Goal: Task Accomplishment & Management: Manage account settings

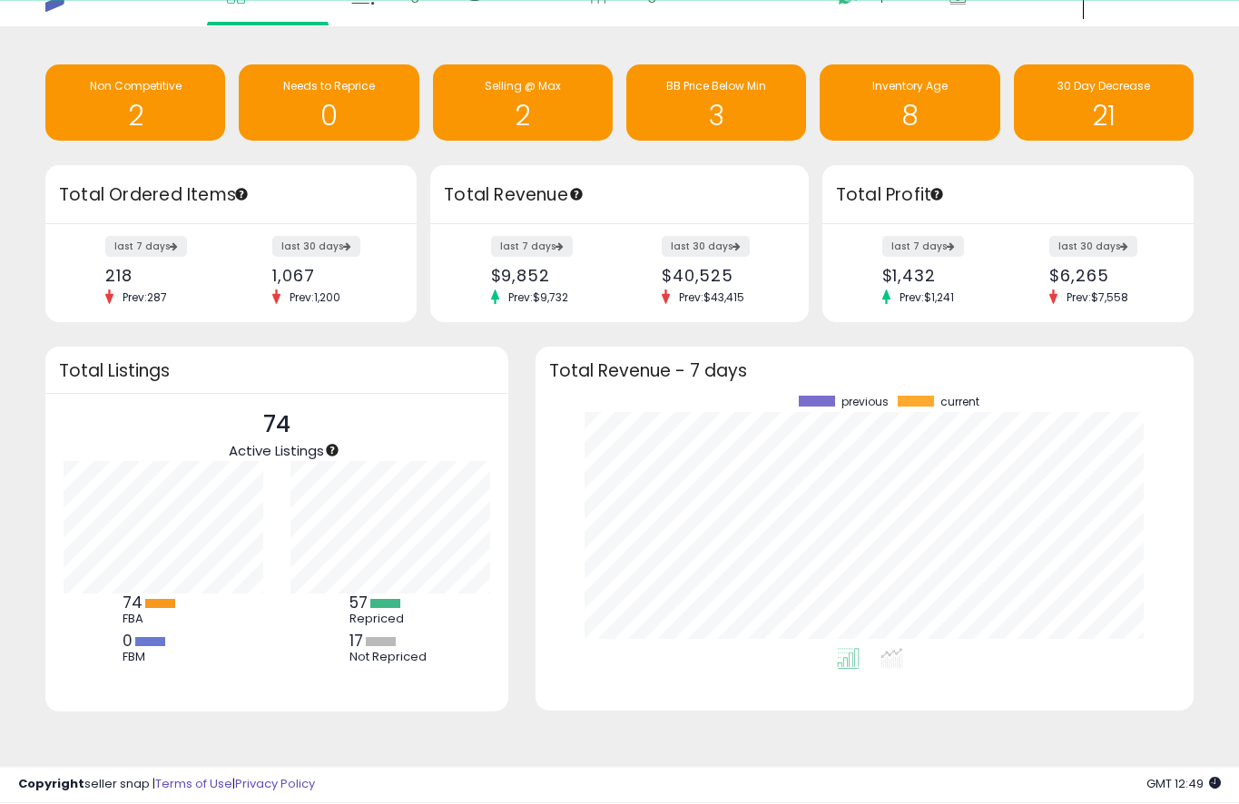
scroll to position [31, 0]
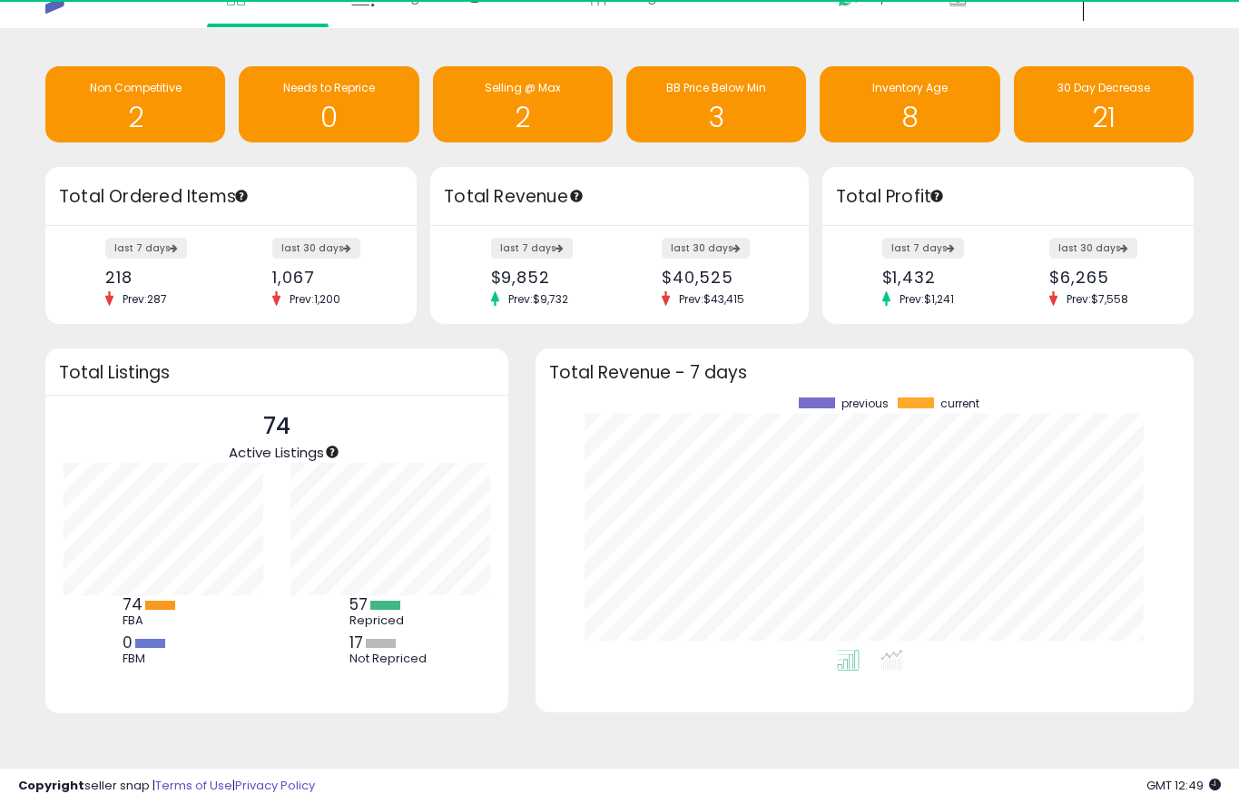
click at [362, 603] on div "17 Not Repriced" at bounding box center [390, 649] width 82 height 33
click at [375, 603] on div "17 Not Repriced" at bounding box center [390, 649] width 82 height 33
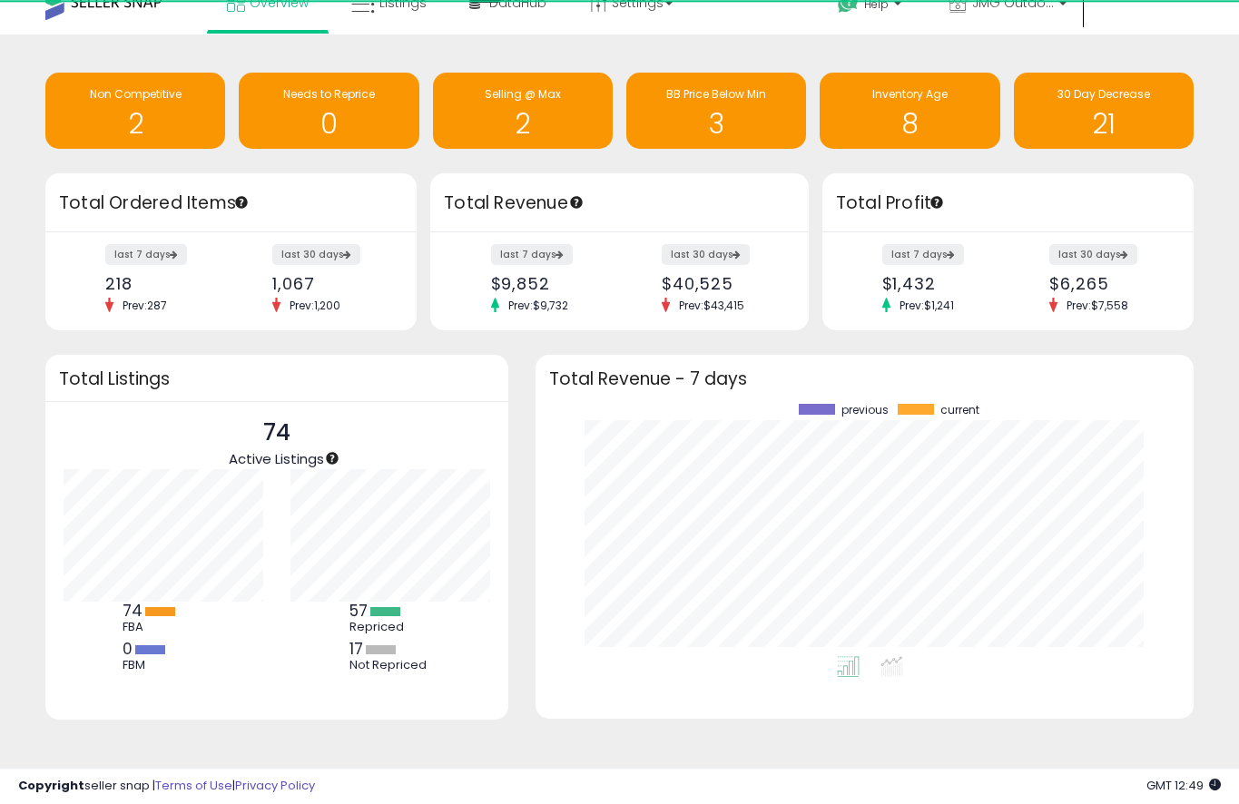
scroll to position [0, 0]
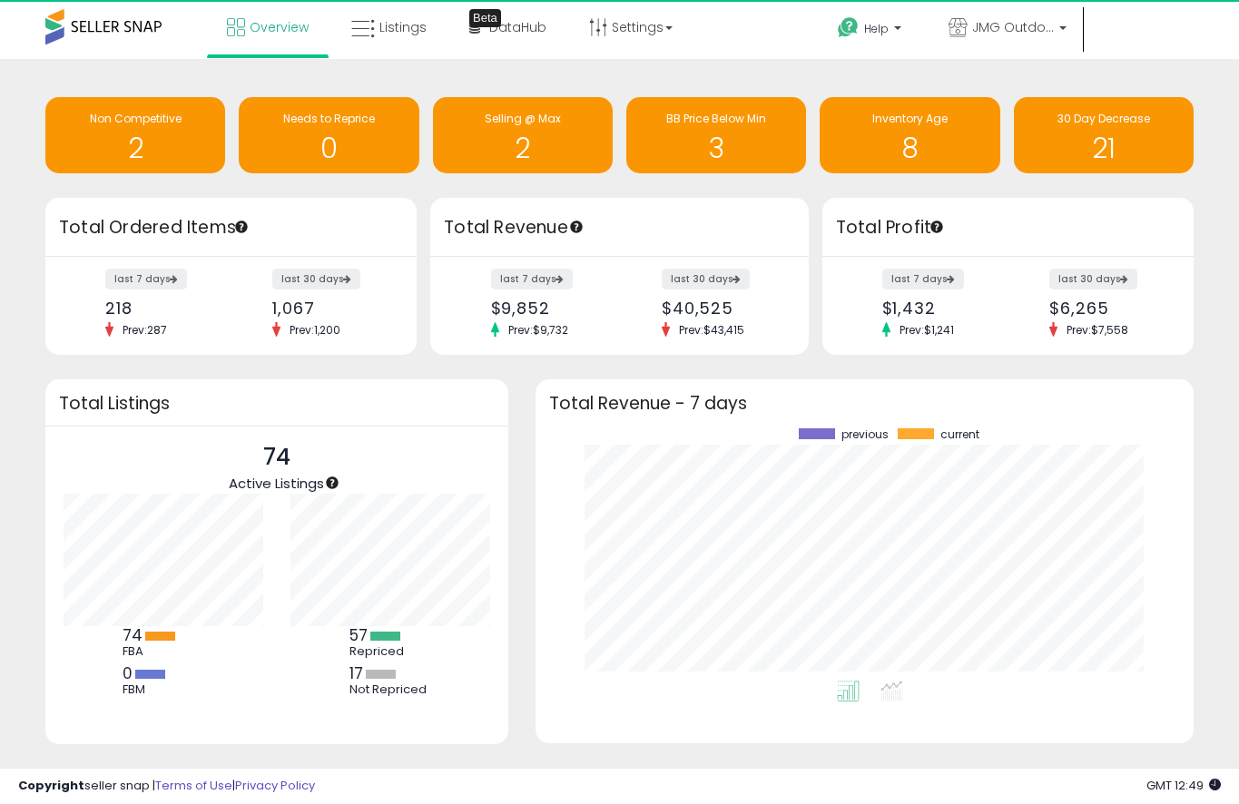
click at [362, 34] on icon at bounding box center [363, 29] width 24 height 24
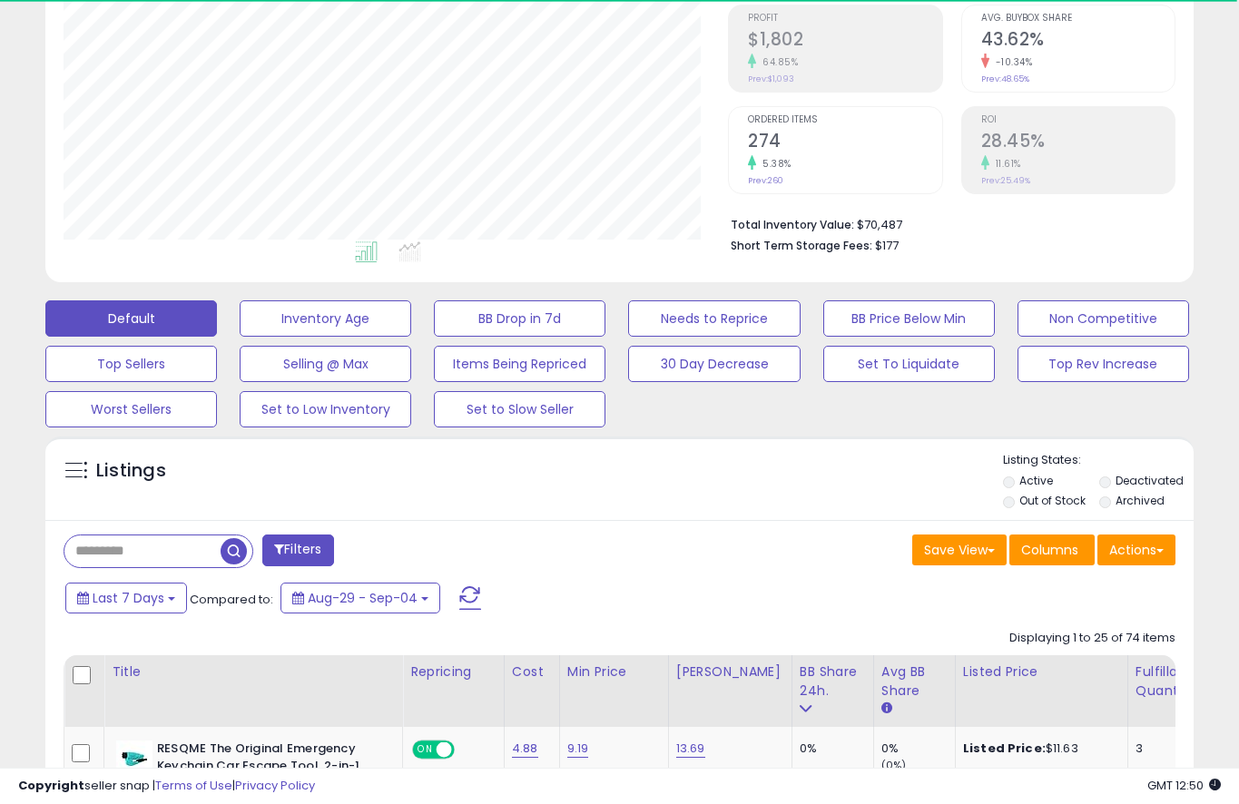
scroll to position [274, 0]
click at [735, 337] on button "Needs to Reprice" at bounding box center [714, 318] width 172 height 36
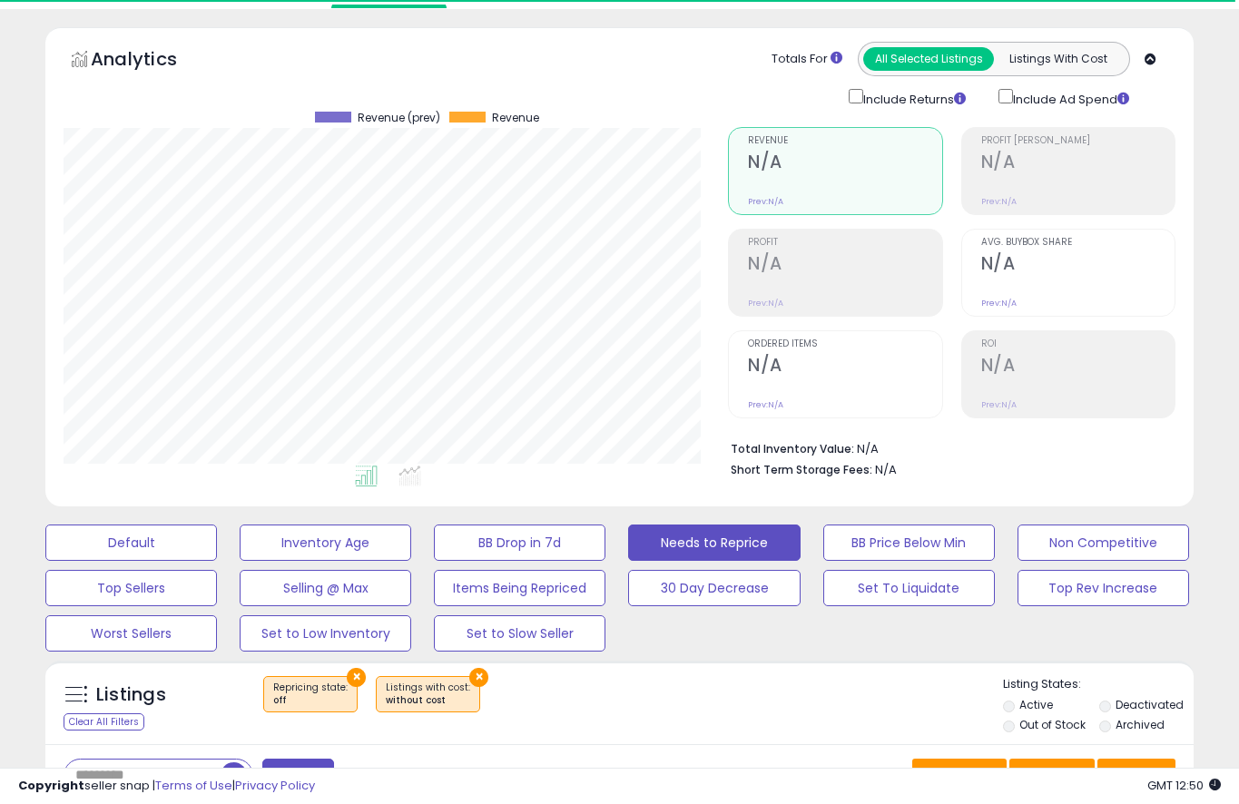
scroll to position [49, 0]
click at [59, 562] on button "Default" at bounding box center [131, 543] width 172 height 36
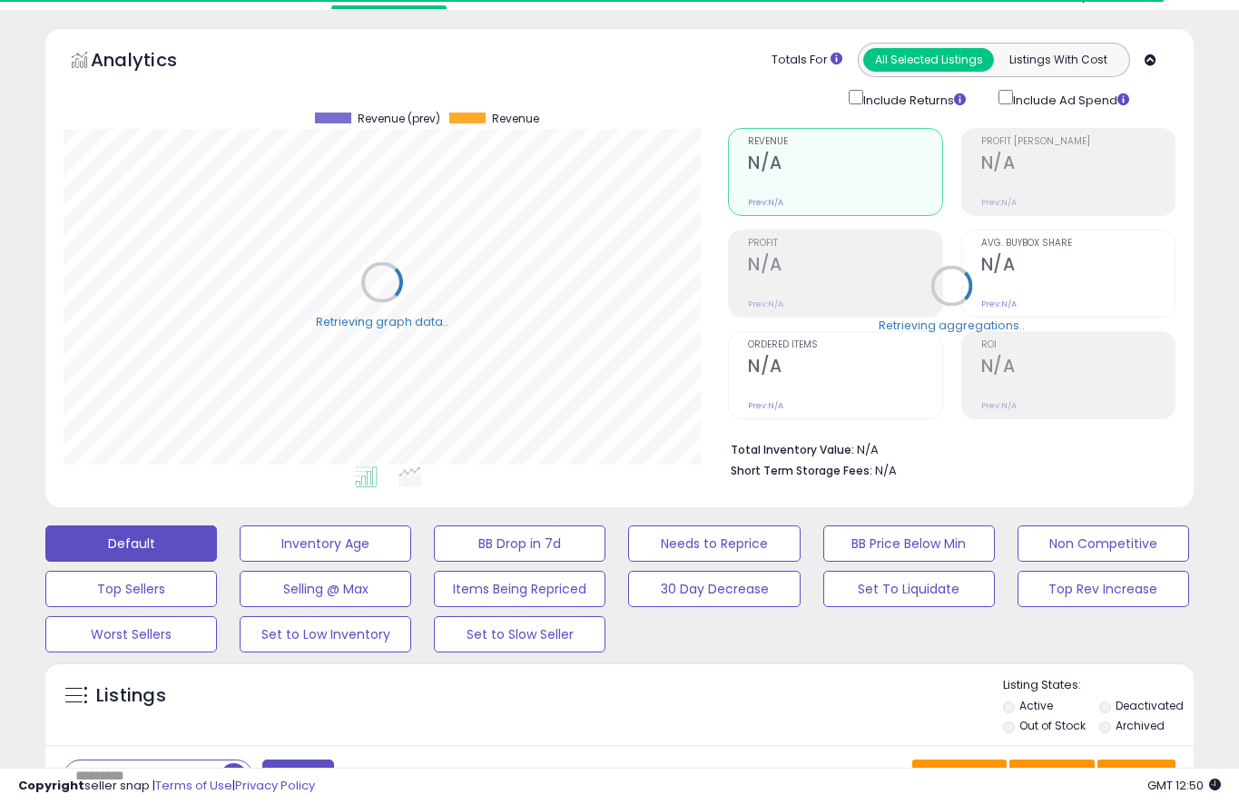
select select "**"
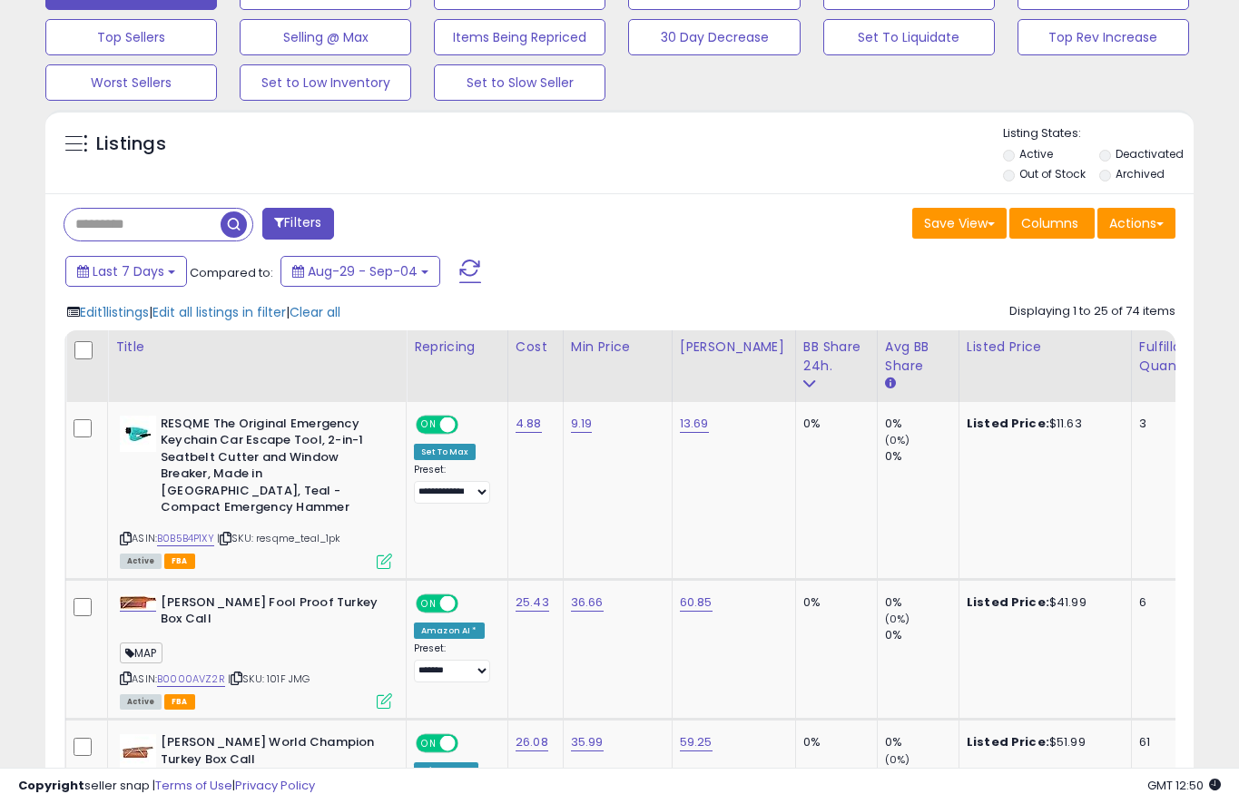
scroll to position [606, 0]
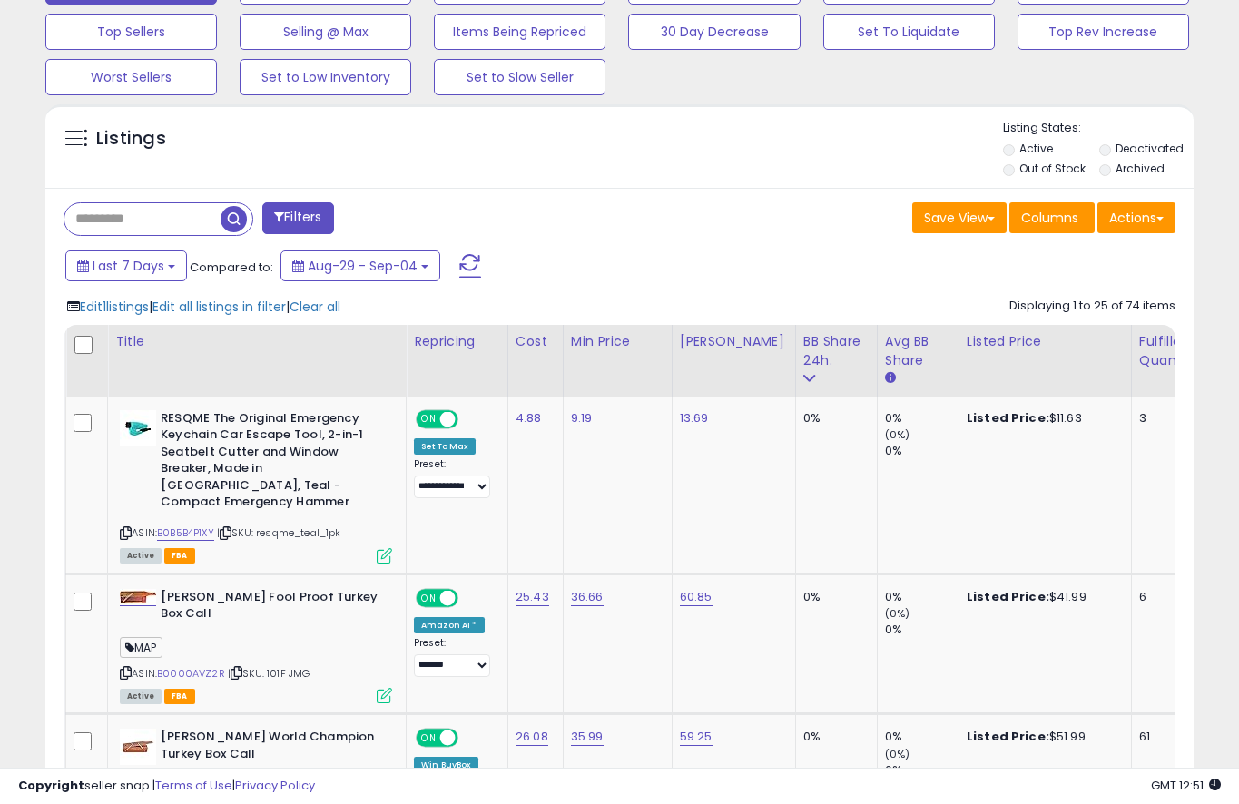
click at [99, 316] on span "Edit 1 listings" at bounding box center [114, 307] width 69 height 18
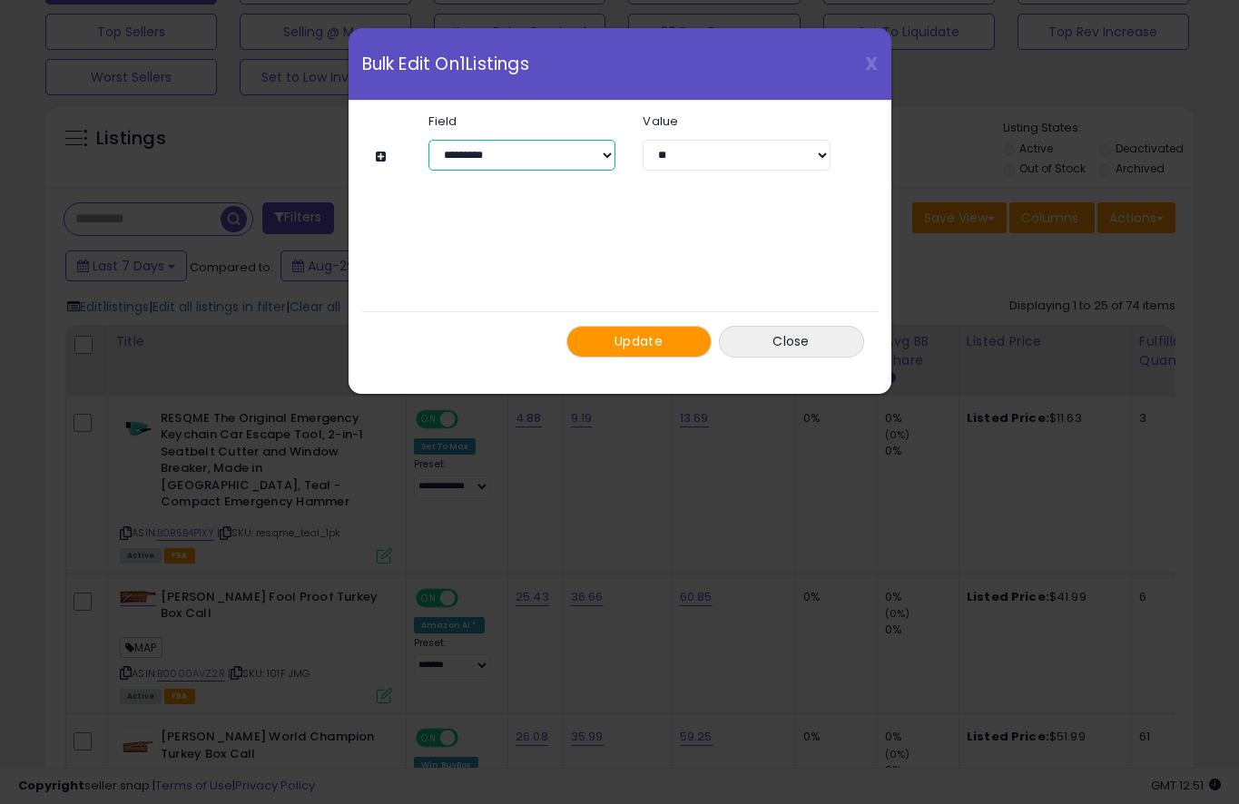
click at [452, 147] on select "**********" at bounding box center [521, 155] width 187 height 31
click at [582, 152] on select "**********" at bounding box center [521, 155] width 187 height 31
click at [665, 340] on button "Update" at bounding box center [638, 342] width 145 height 32
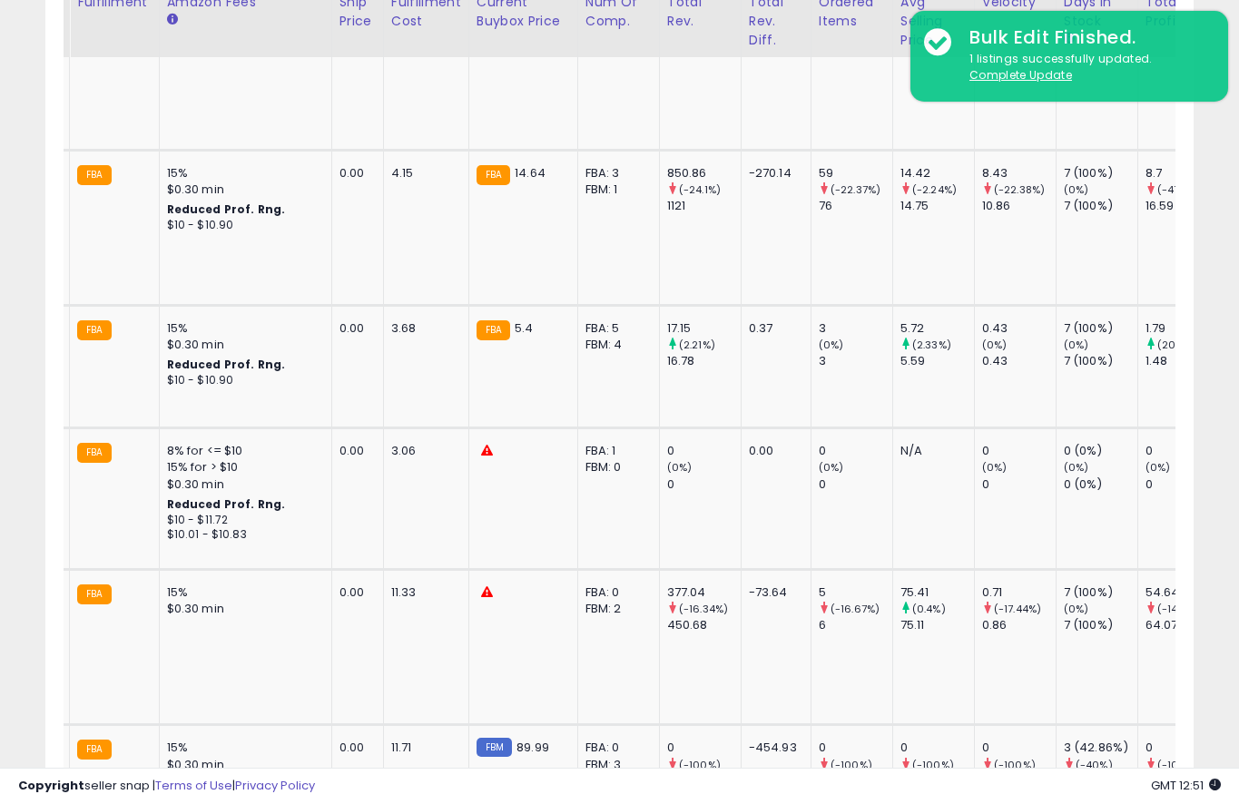
scroll to position [0, 0]
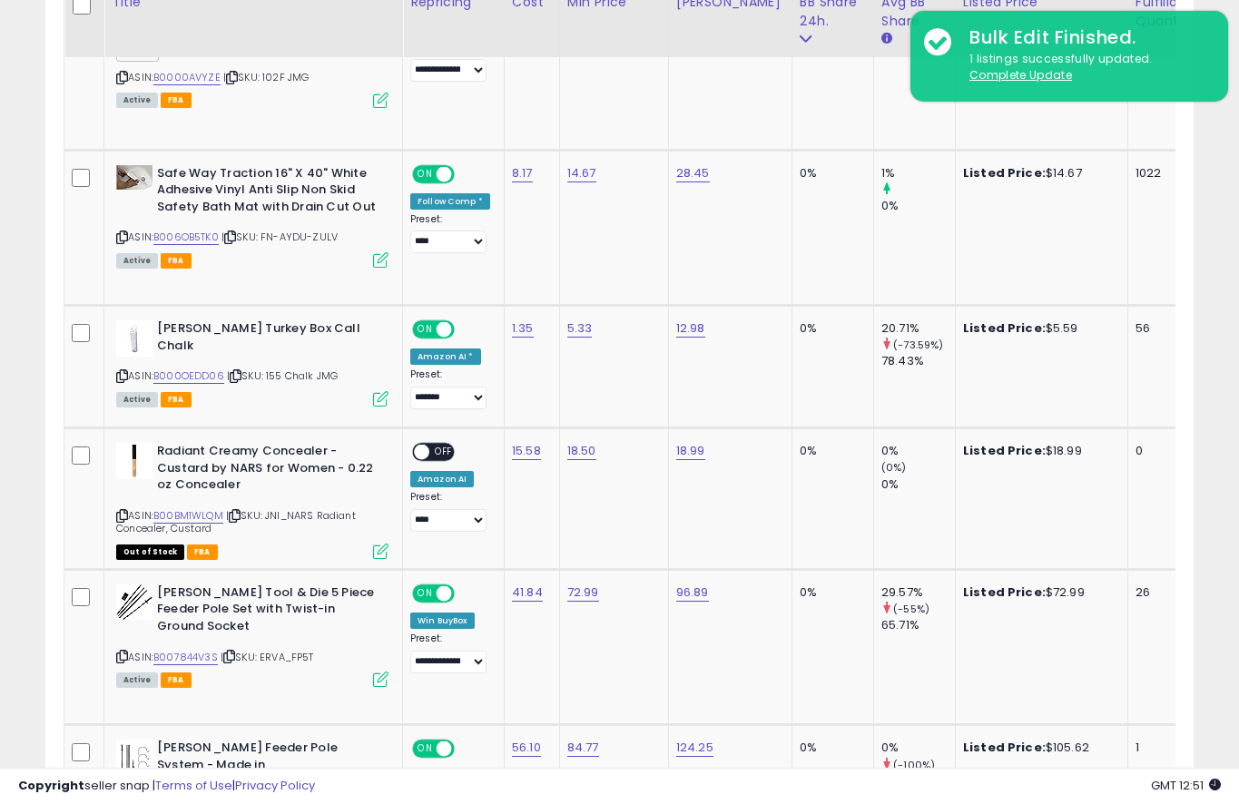
click at [191, 508] on link "B00BM1WLQM" at bounding box center [188, 515] width 70 height 15
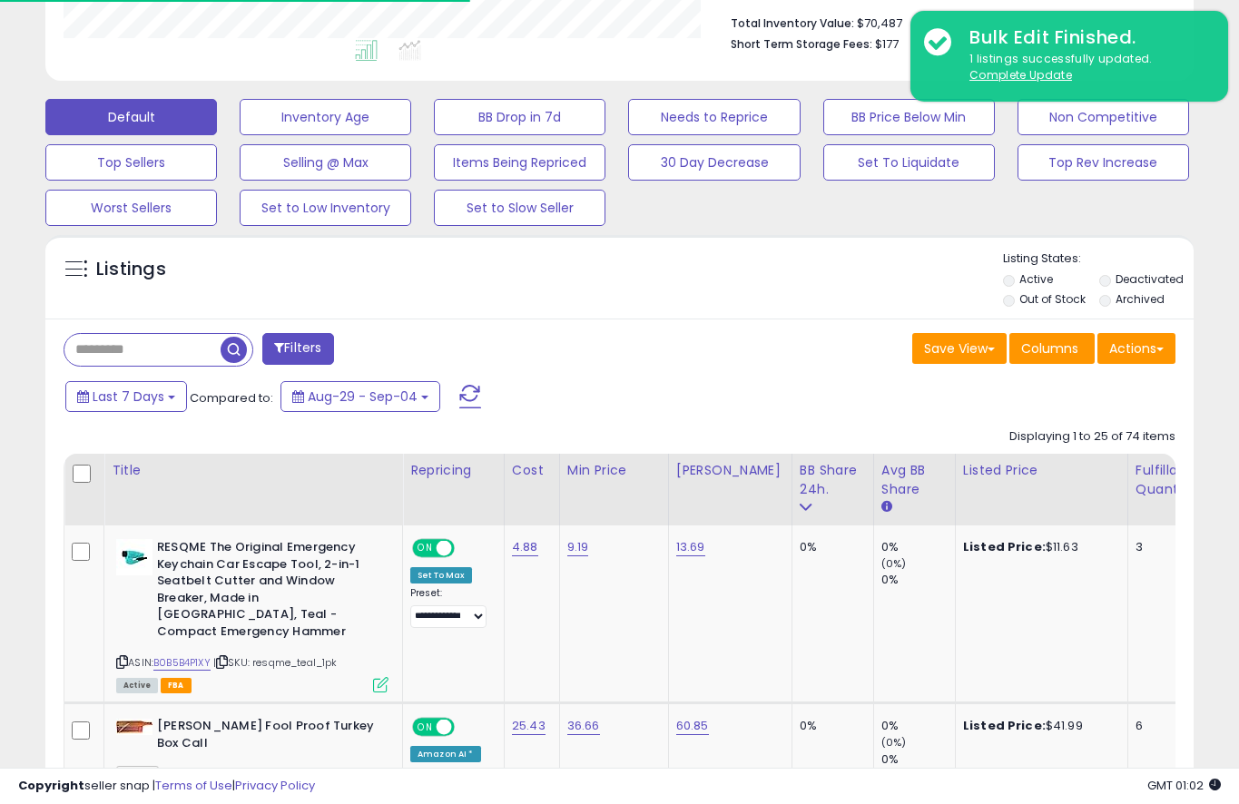
scroll to position [475, 0]
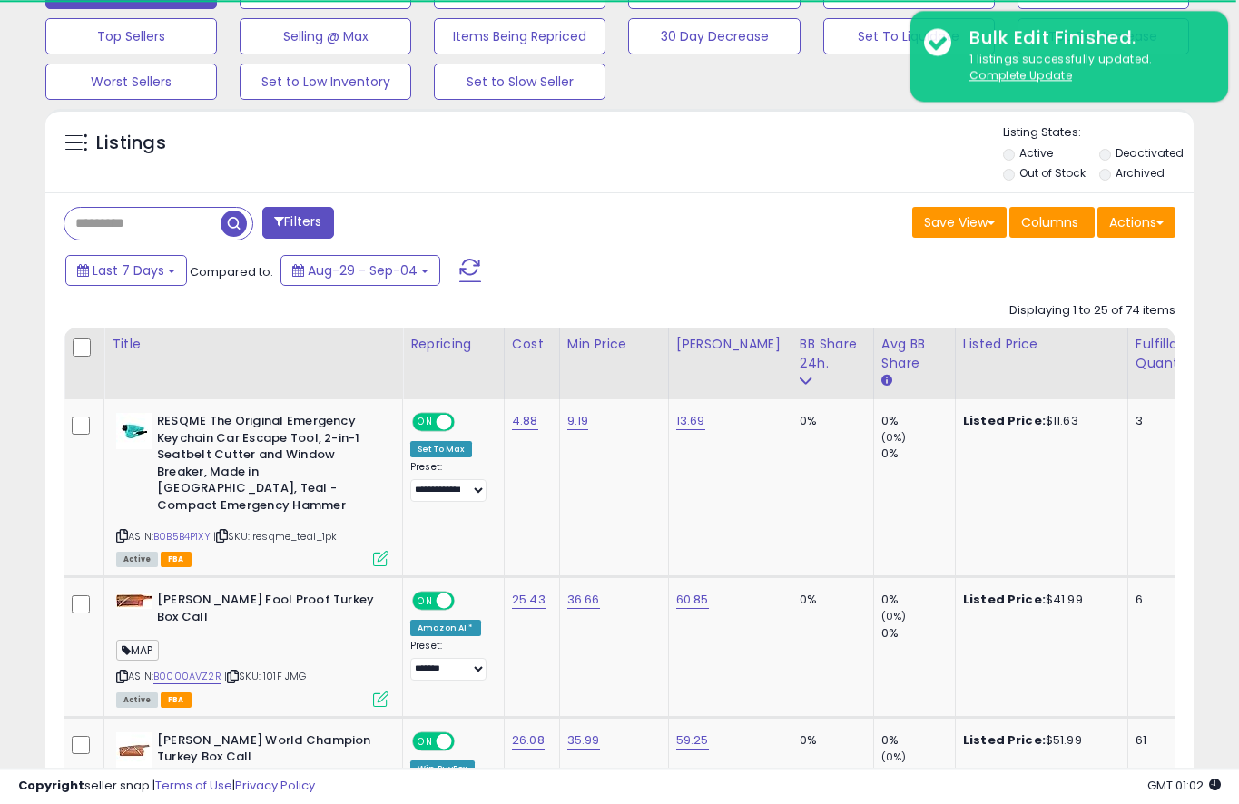
click at [420, 354] on div "Repricing" at bounding box center [453, 344] width 86 height 19
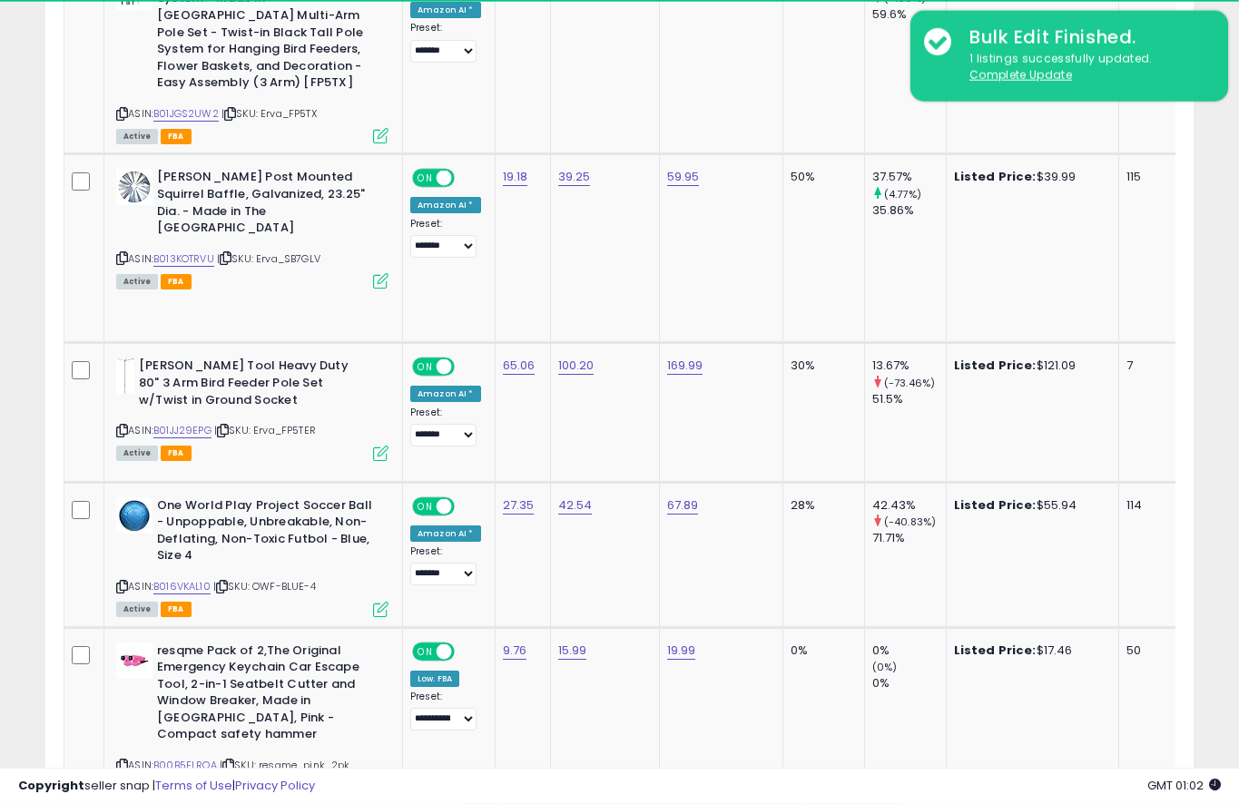
scroll to position [4676, 0]
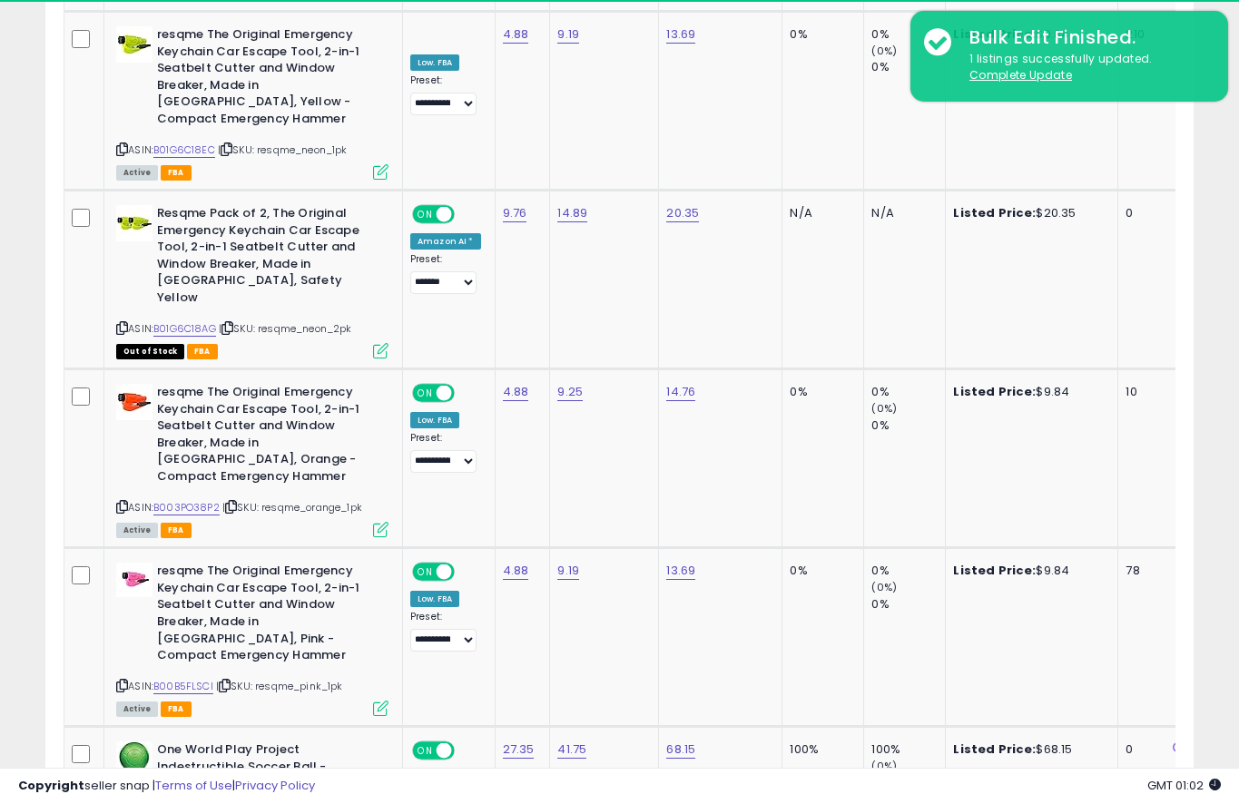
scroll to position [4440, 0]
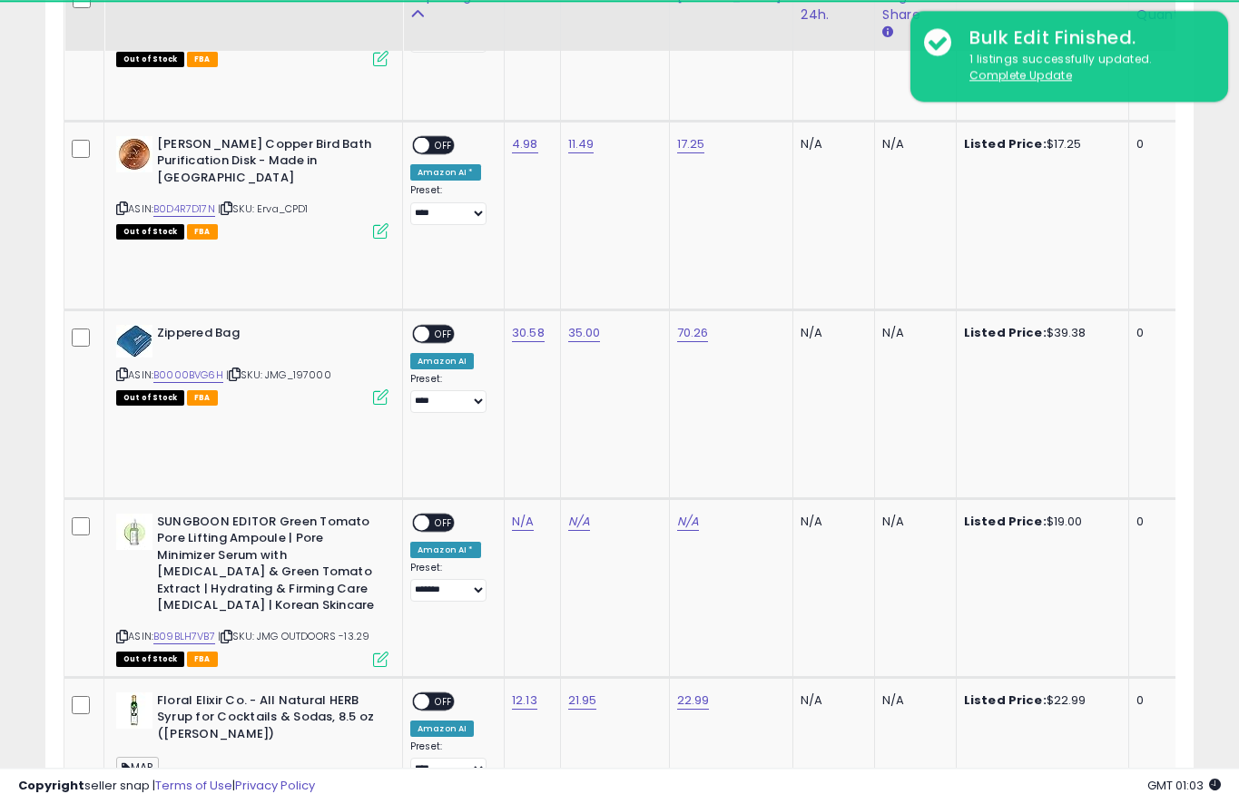
scroll to position [3413, 0]
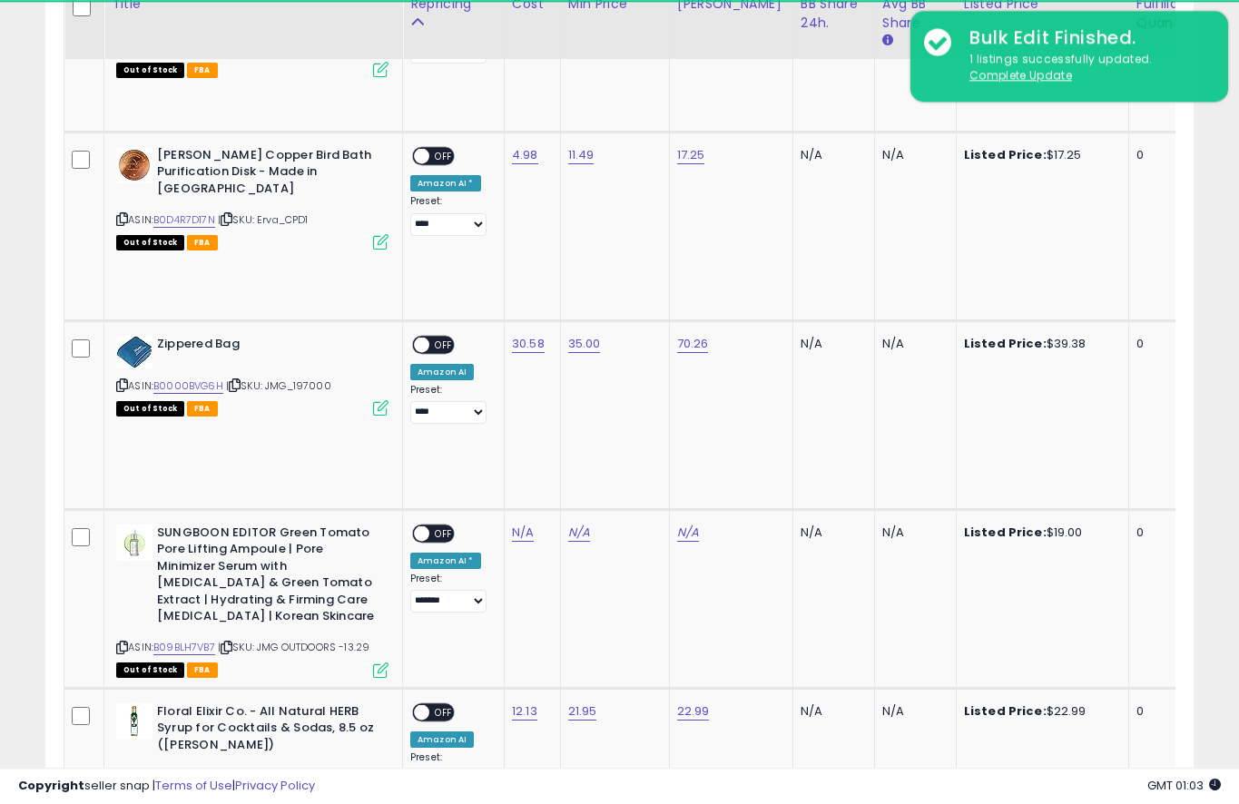
click at [437, 525] on span "OFF" at bounding box center [443, 532] width 29 height 15
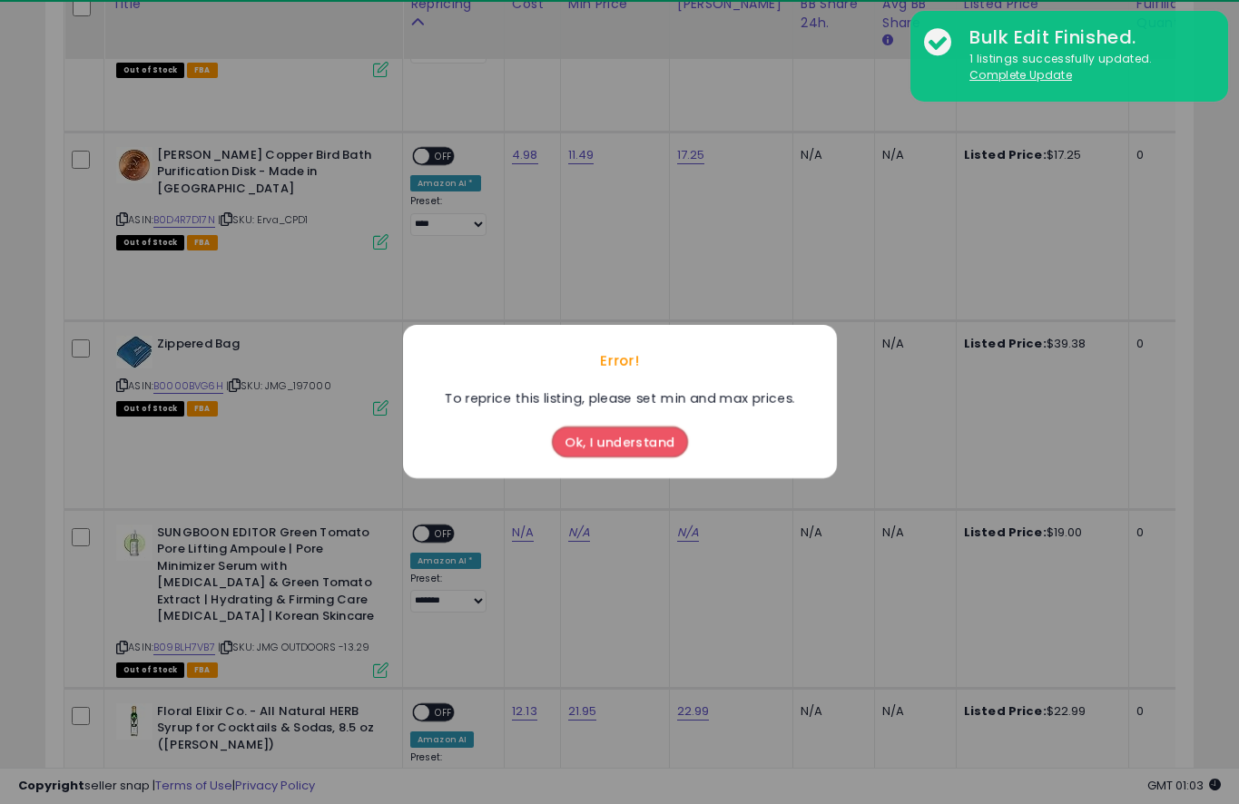
click at [671, 443] on button "Ok, I understand" at bounding box center [620, 442] width 136 height 31
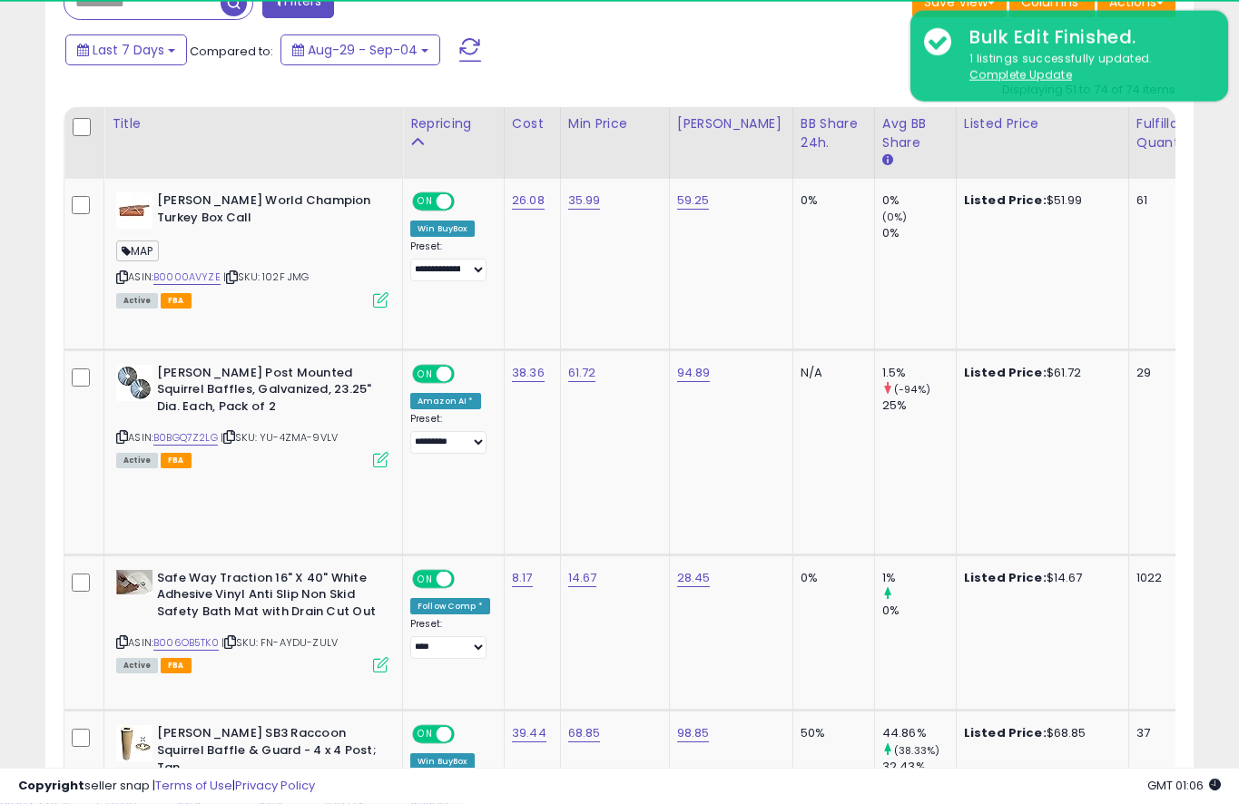
scroll to position [808, 0]
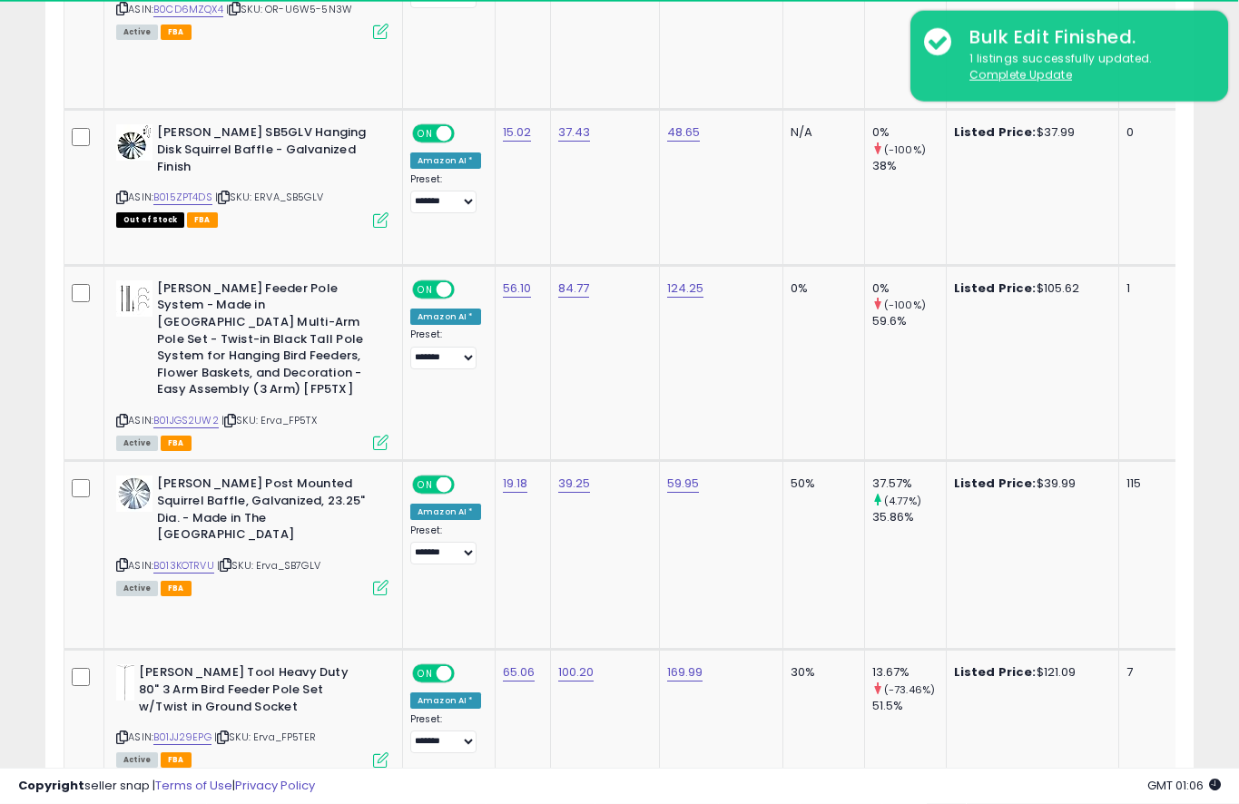
scroll to position [4676, 0]
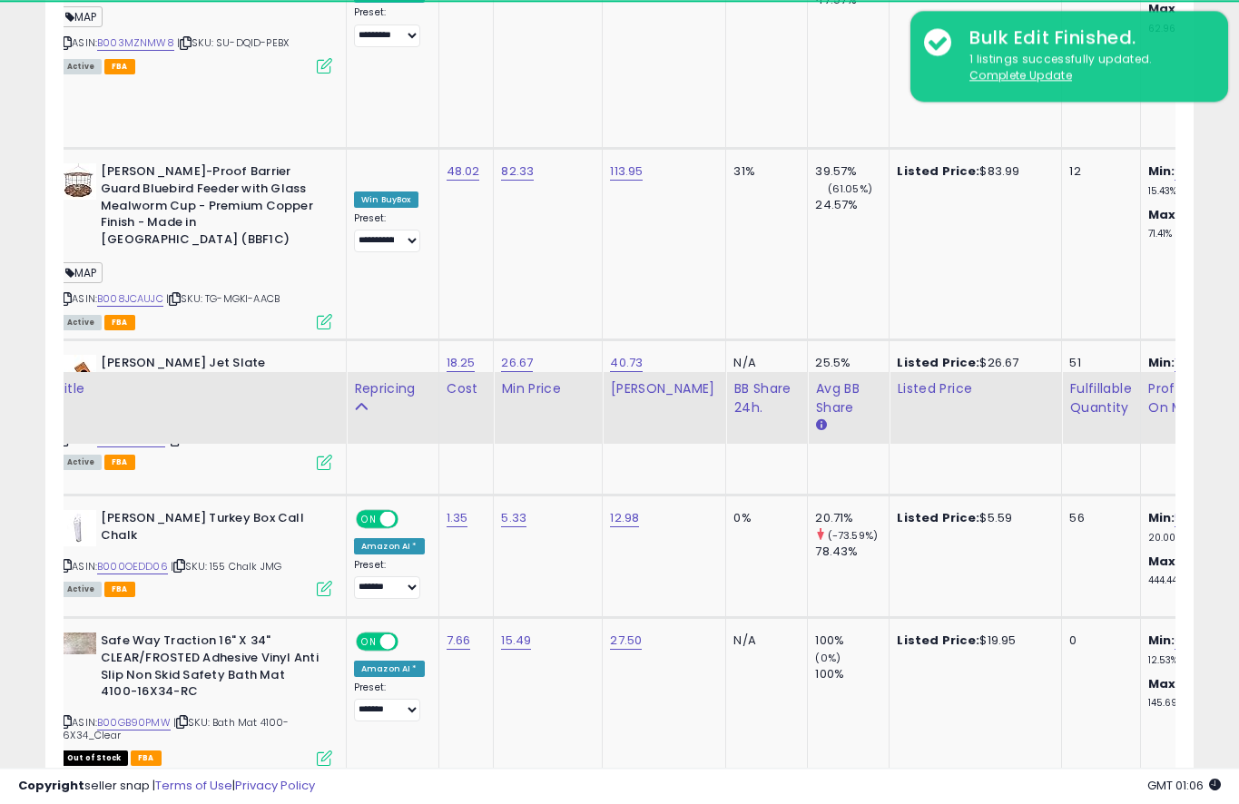
scroll to position [2359, 0]
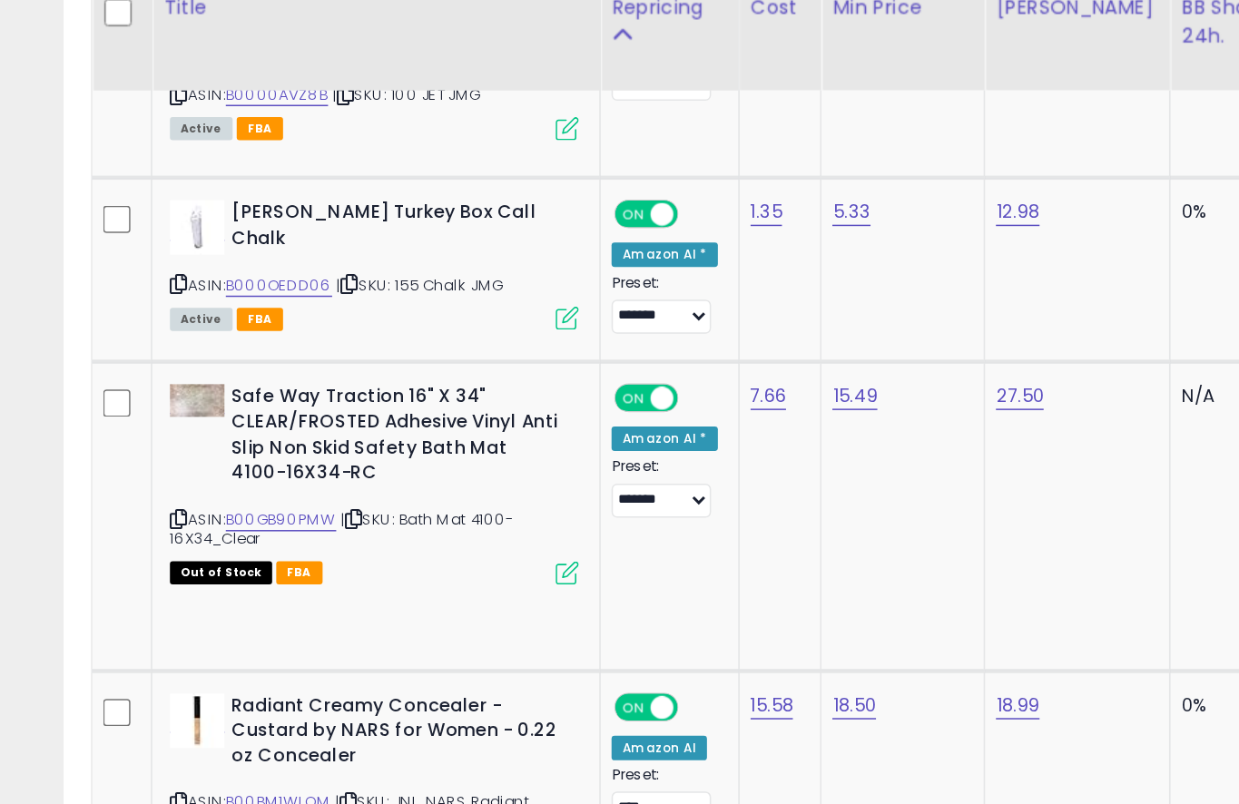
scroll to position [2478, 0]
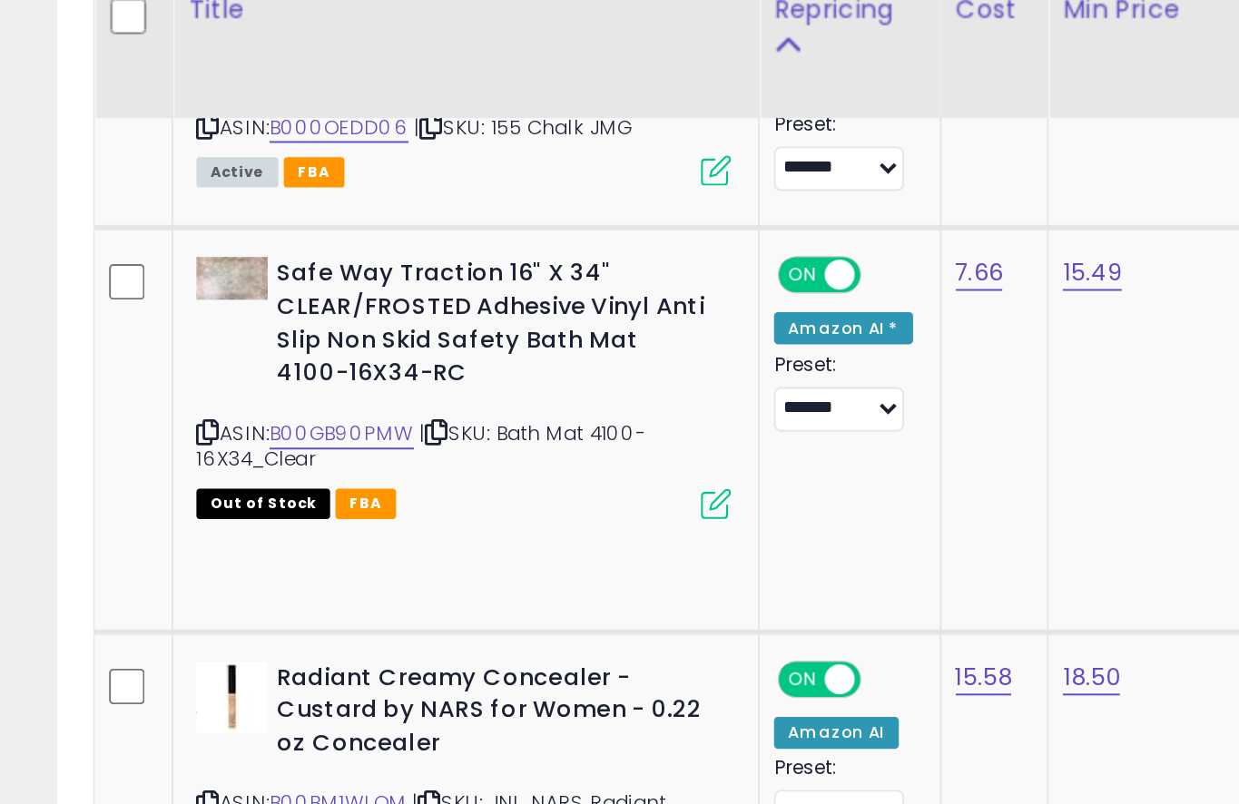
click at [116, 742] on icon at bounding box center [122, 747] width 12 height 10
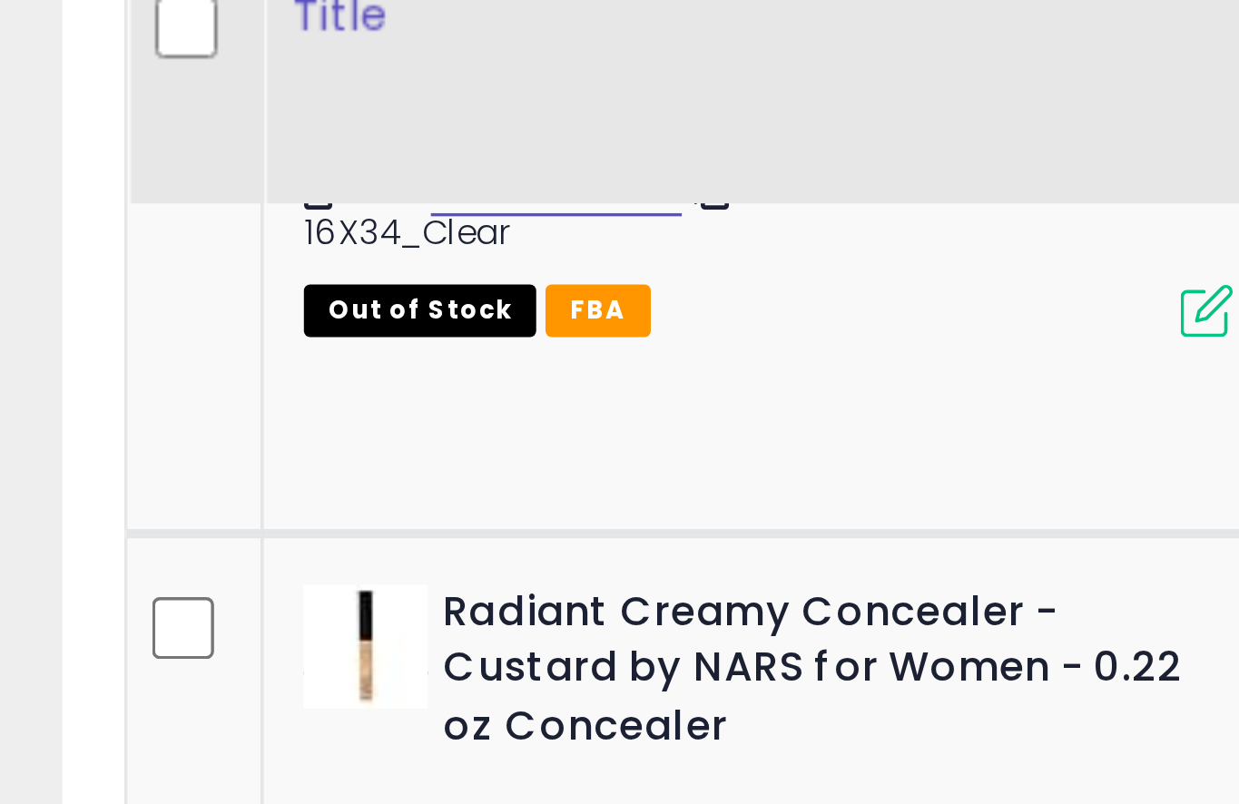
click at [116, 742] on icon at bounding box center [122, 747] width 12 height 10
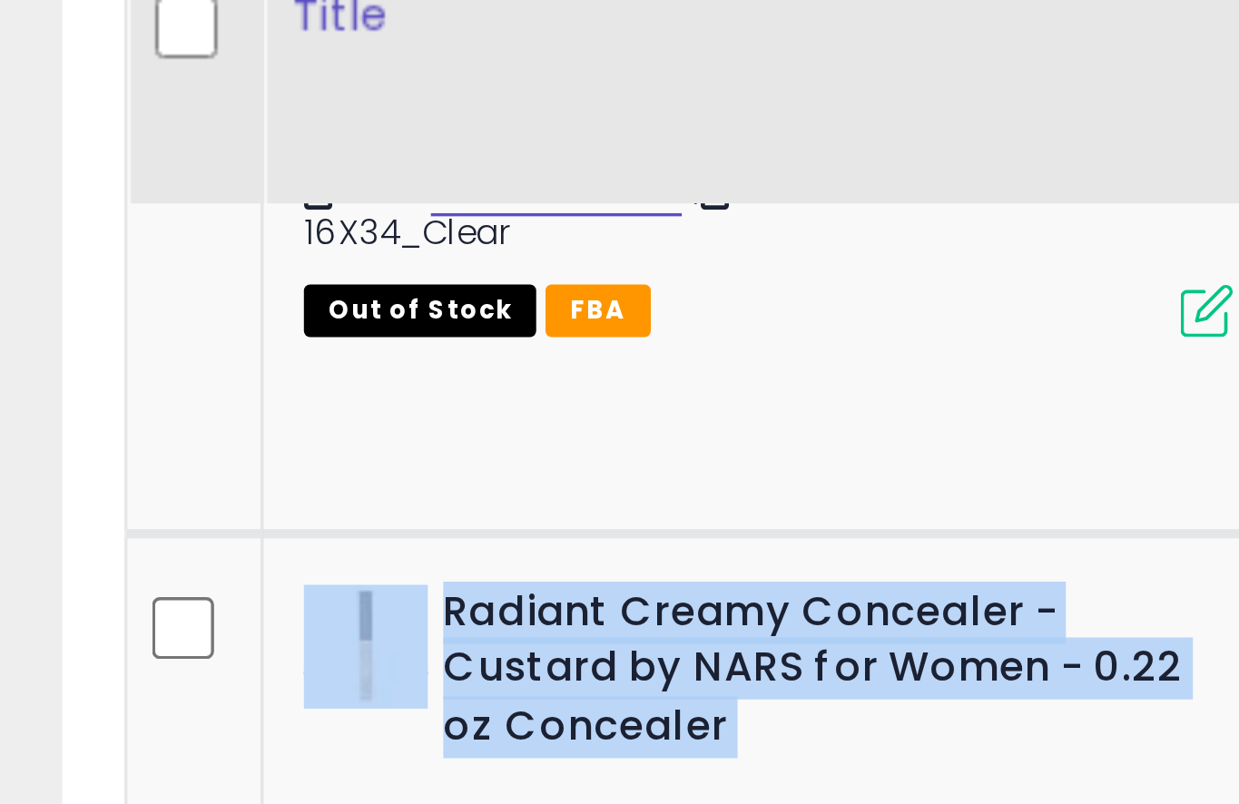
click at [275, 675] on div "ASIN: B00BM1WLQM | SKU: JNI_NARS Radiant Concealer, Custard Out of Stock FBA" at bounding box center [252, 732] width 272 height 114
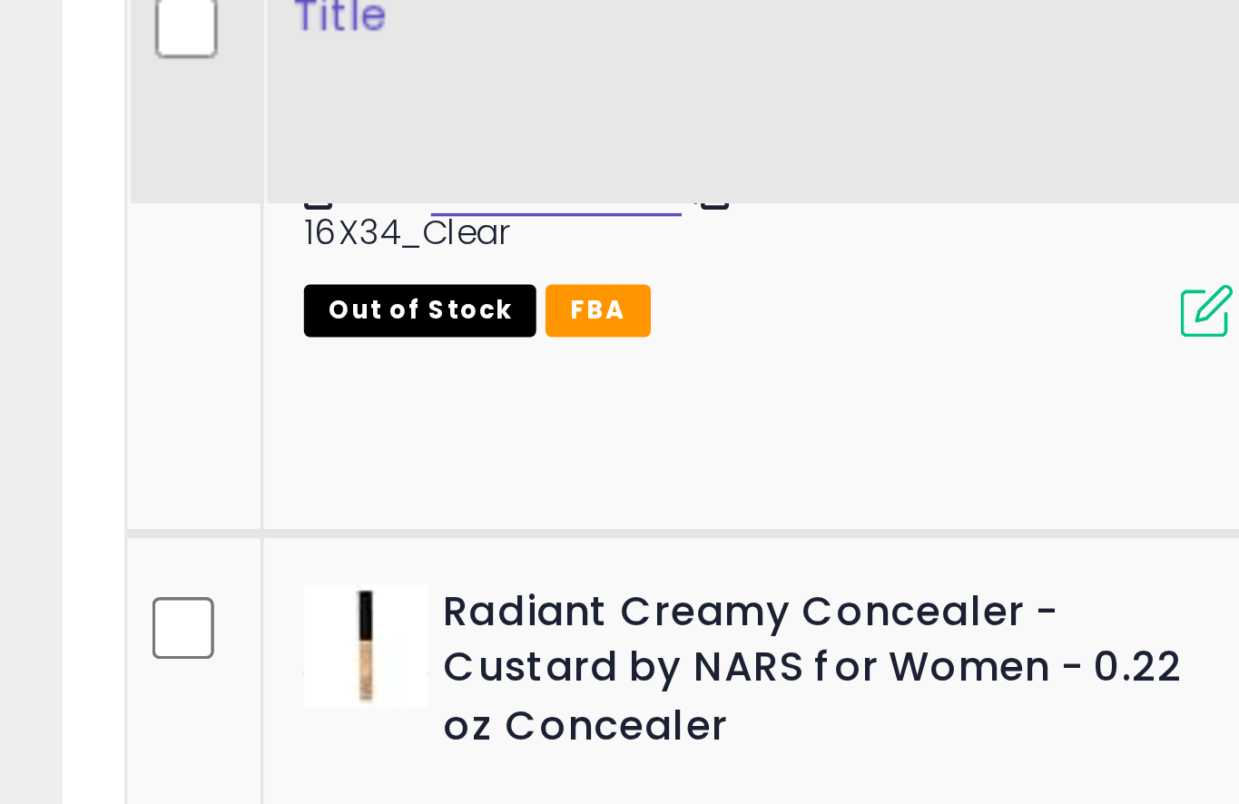
click at [277, 675] on div "ASIN: B00BM1WLQM | SKU: JNI_NARS Radiant Concealer, Custard Out of Stock FBA" at bounding box center [252, 732] width 272 height 114
copy b "Radiant"
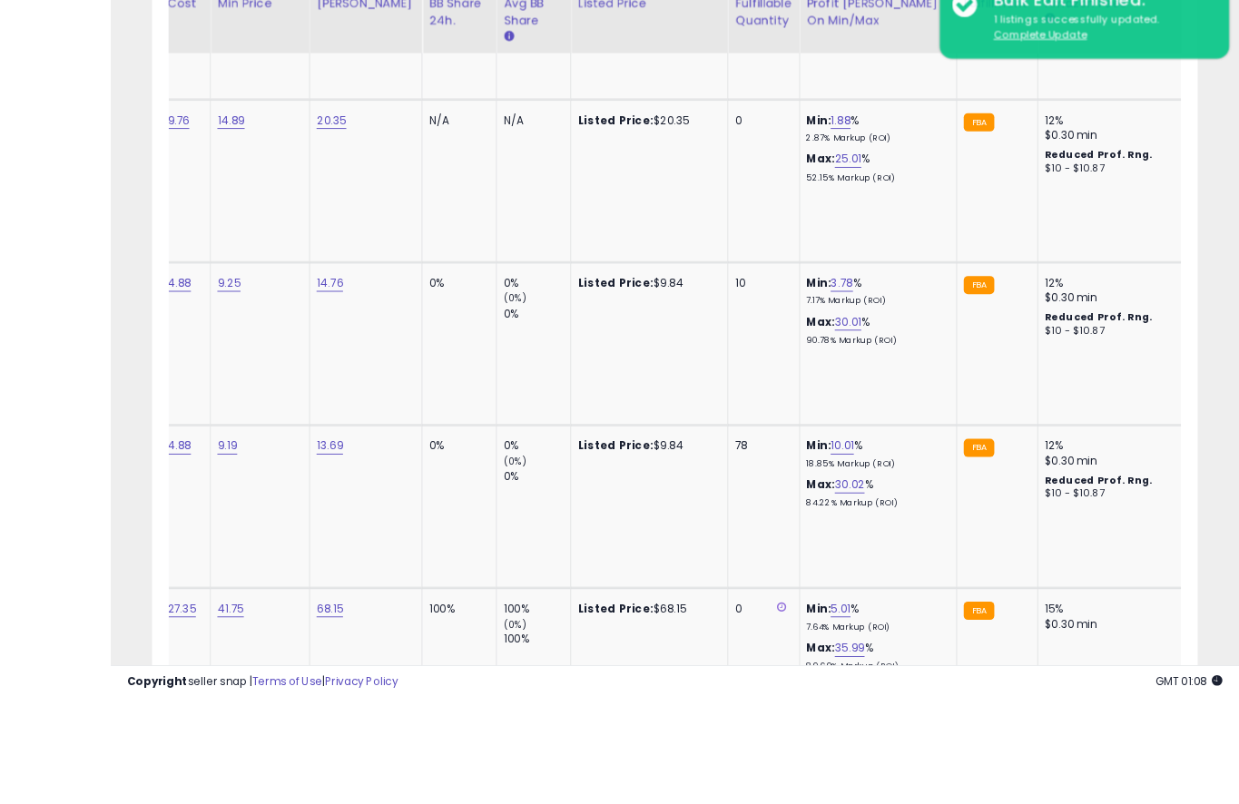
scroll to position [4420, 0]
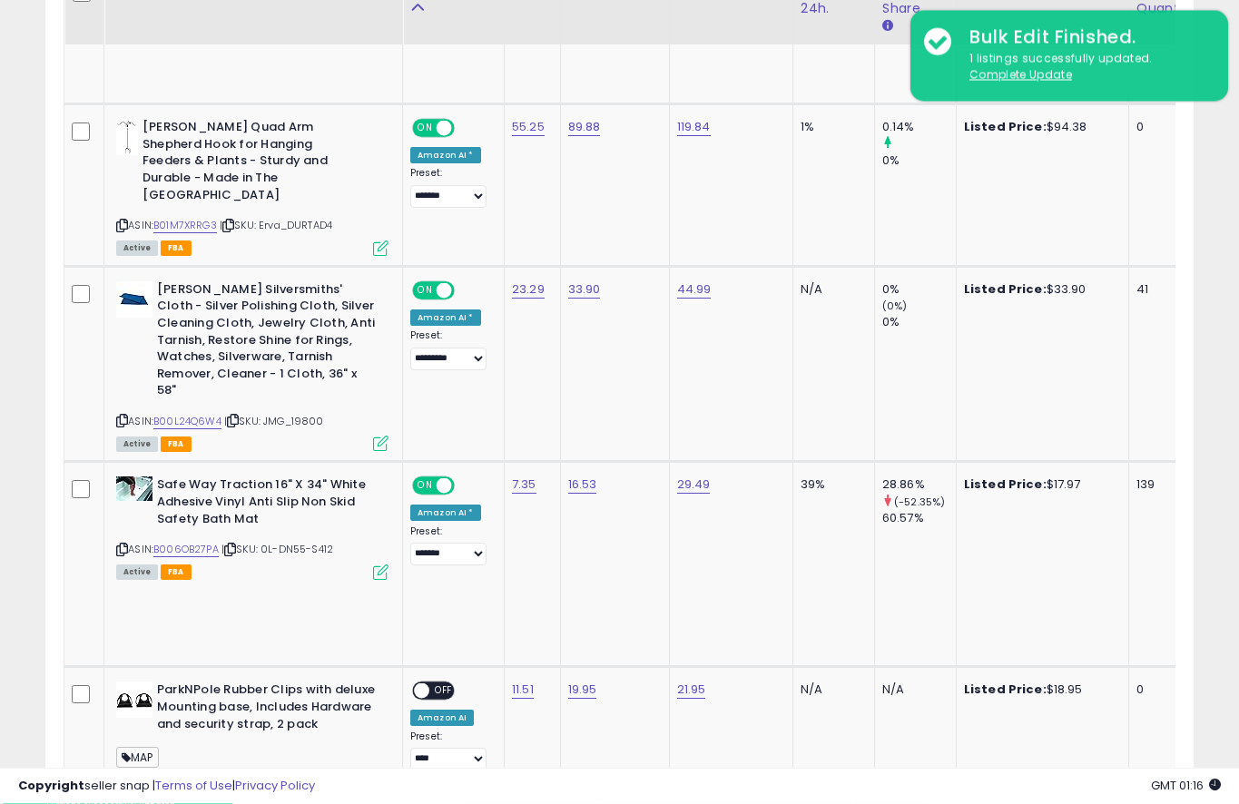
scroll to position [1779, 0]
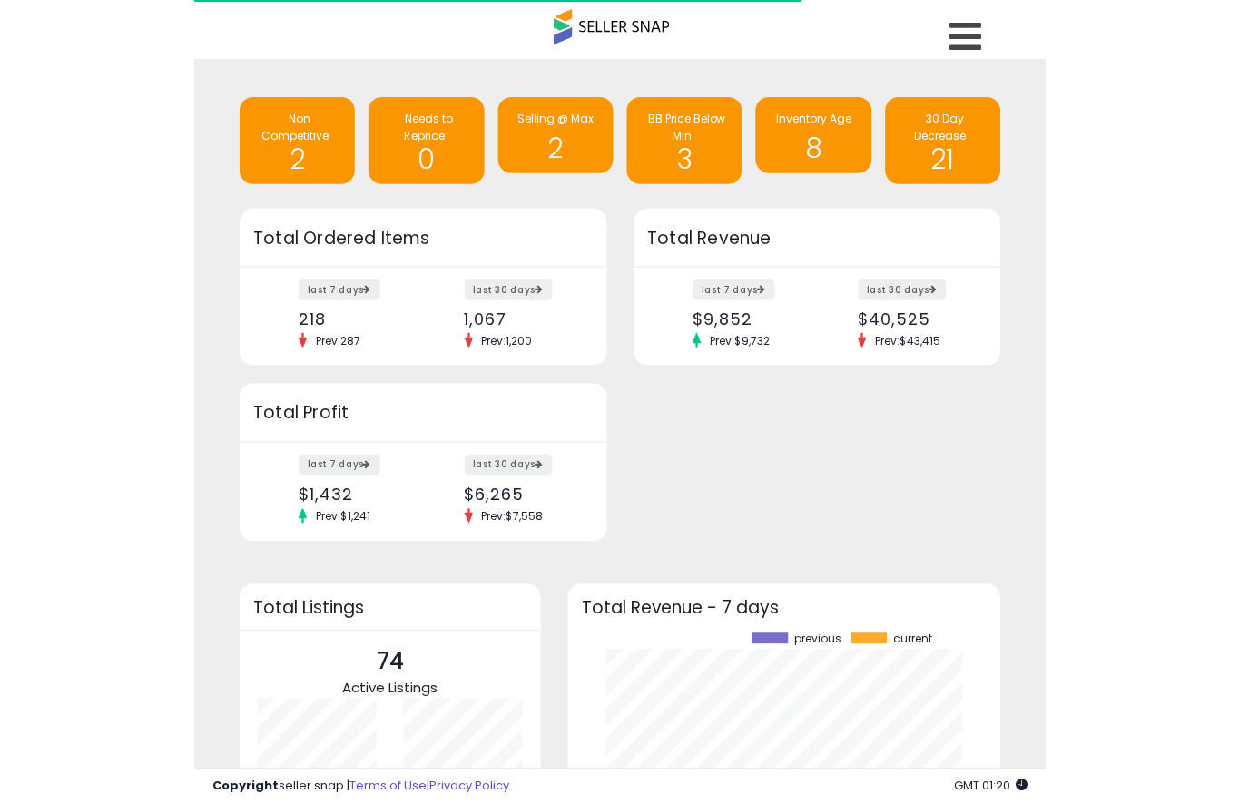
scroll to position [252, 397]
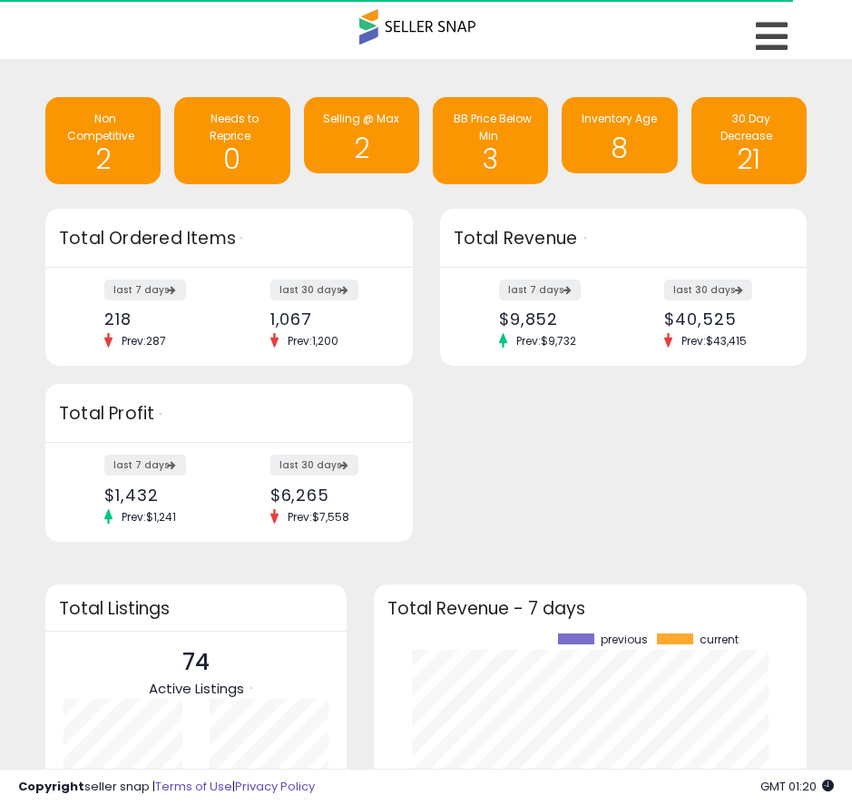
click at [669, 57] on nav "Overview Listings DataHub Beta Help" at bounding box center [425, 38] width 879 height 77
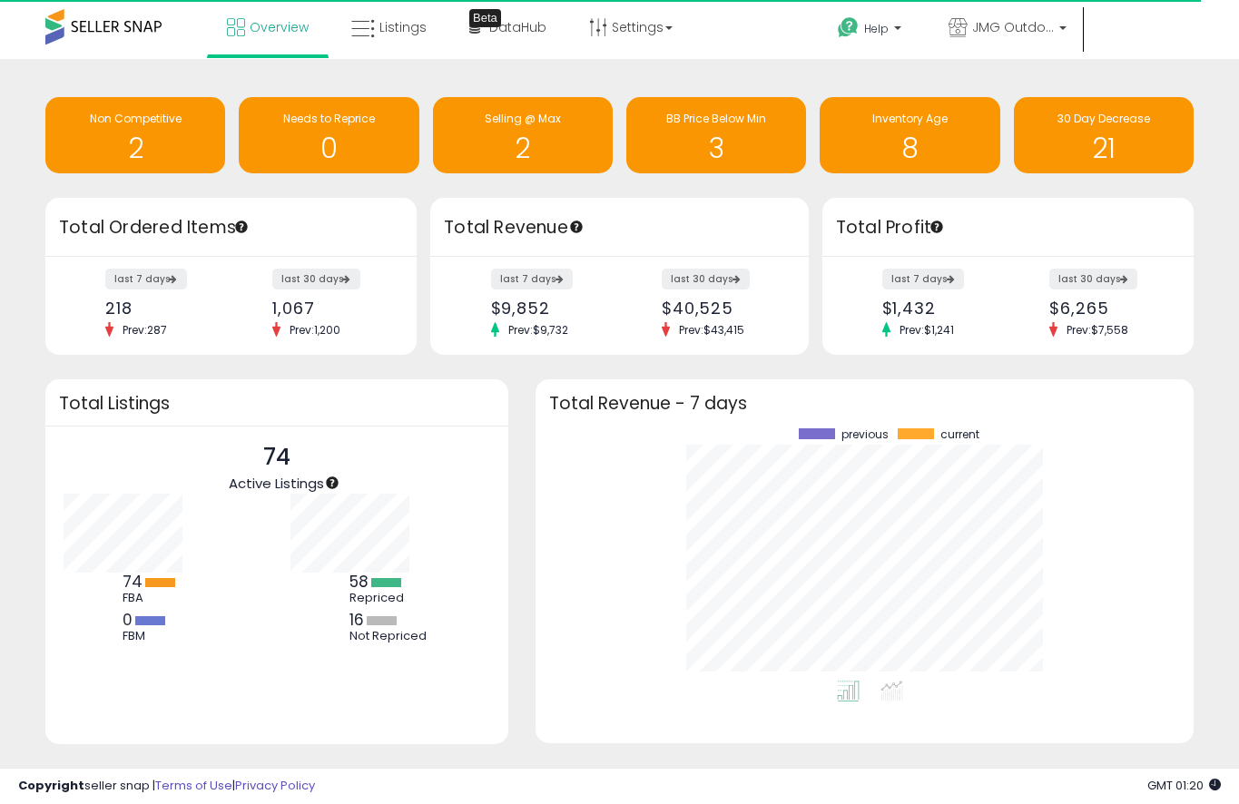
scroll to position [252, 623]
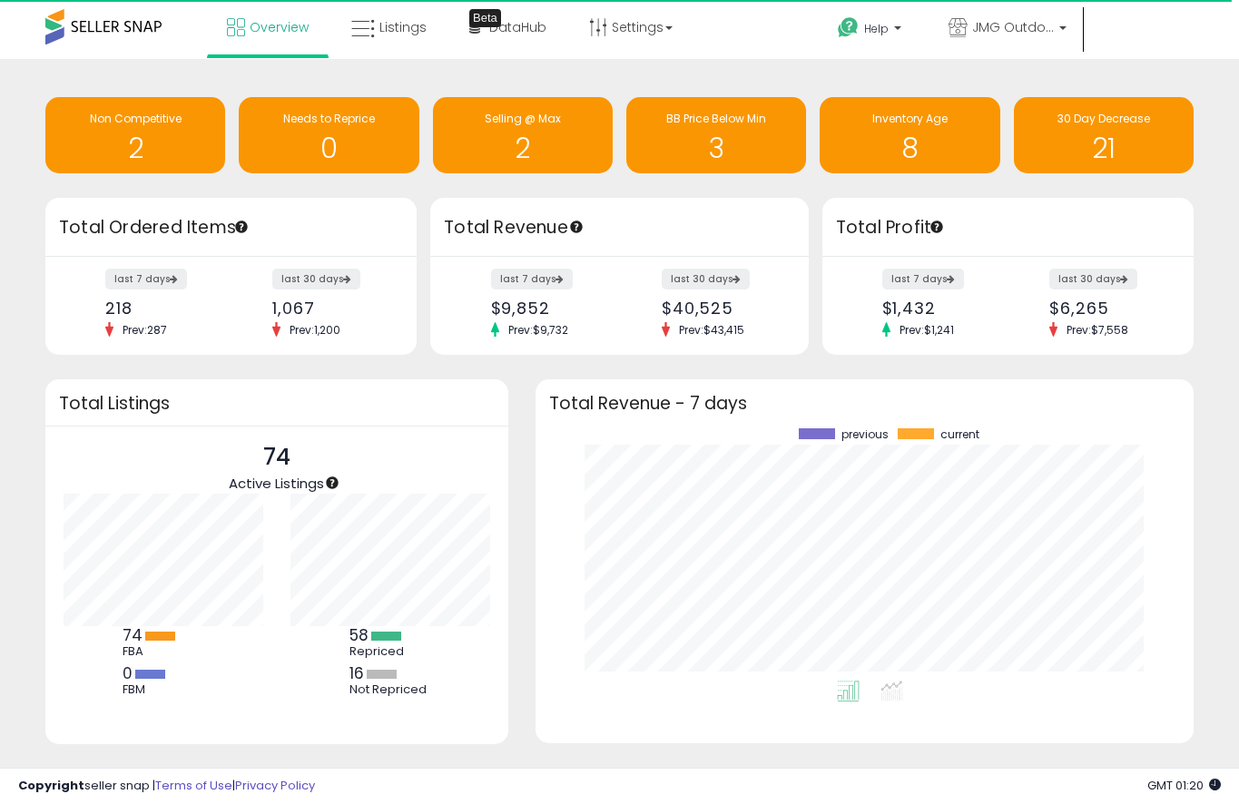
click at [839, 5] on link "Help" at bounding box center [871, 31] width 96 height 56
